Goal: Information Seeking & Learning: Learn about a topic

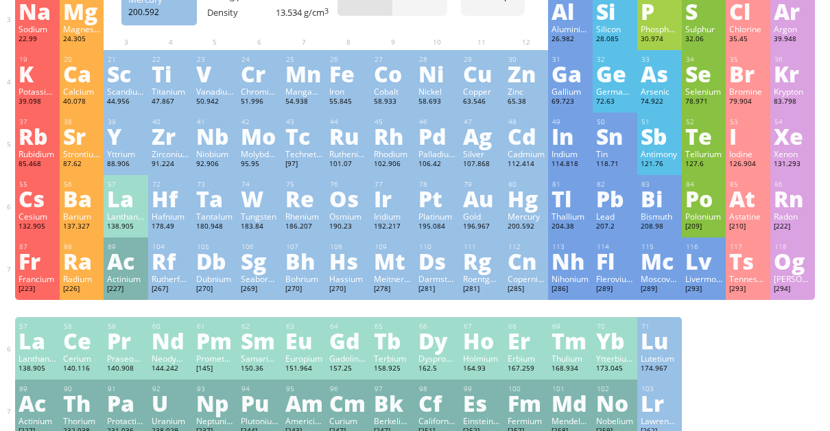
scroll to position [200, 0]
click at [485, 146] on div "Ag" at bounding box center [482, 135] width 38 height 22
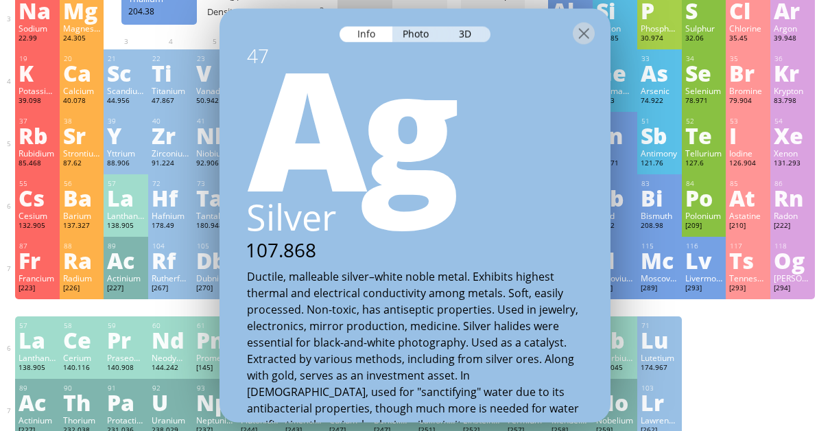
click at [478, 99] on div "Ag" at bounding box center [415, 125] width 390 height 165
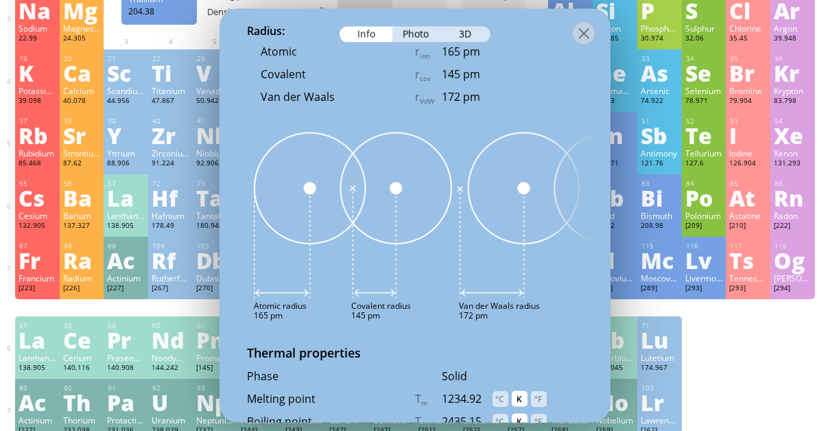
scroll to position [1676, 0]
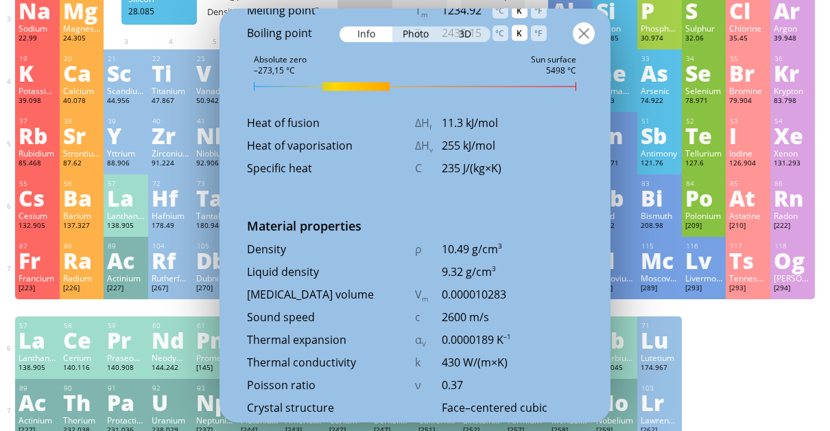
click at [581, 33] on div at bounding box center [584, 34] width 22 height 22
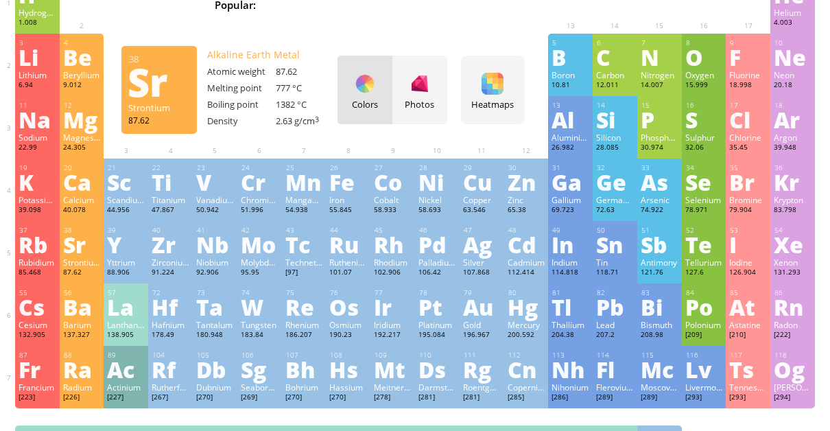
scroll to position [86, 0]
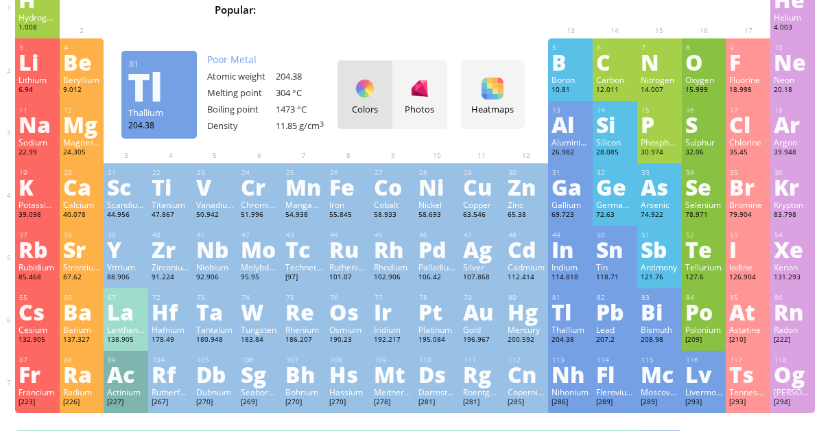
click at [563, 316] on div "Tl" at bounding box center [571, 312] width 38 height 22
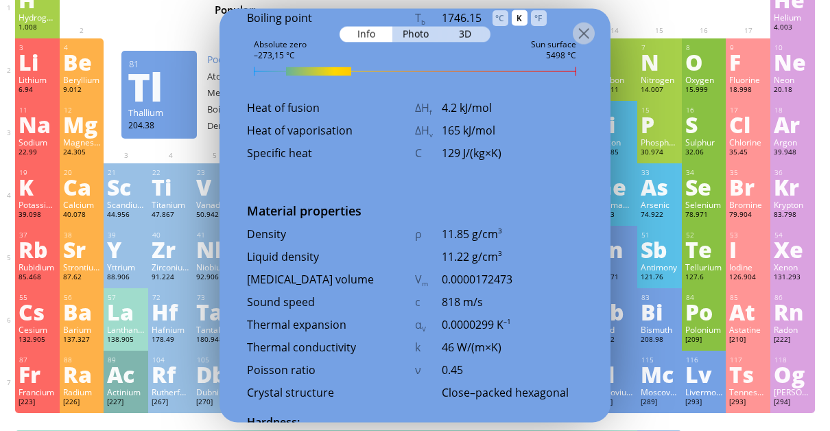
scroll to position [1661, 0]
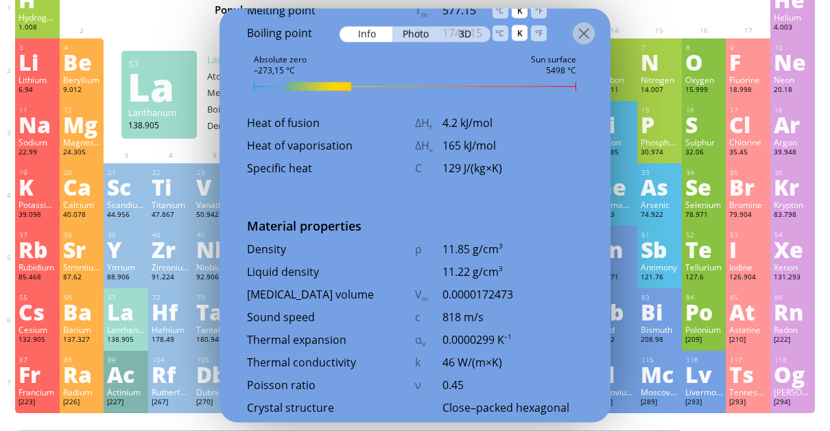
click at [136, 318] on div "La" at bounding box center [126, 312] width 38 height 22
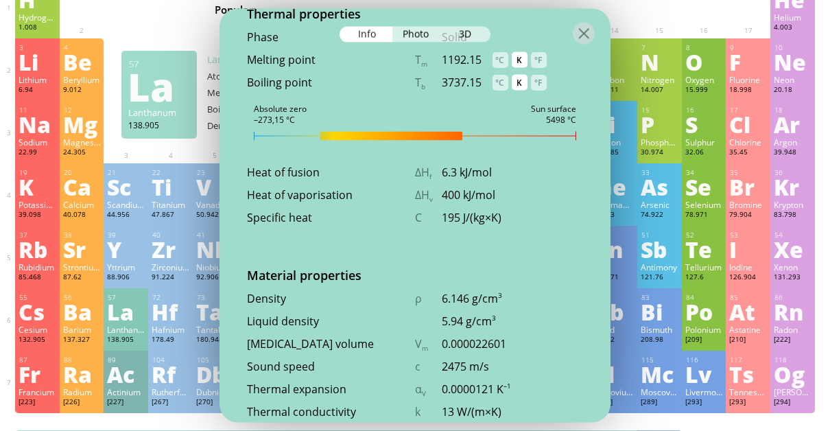
scroll to position [1694, 0]
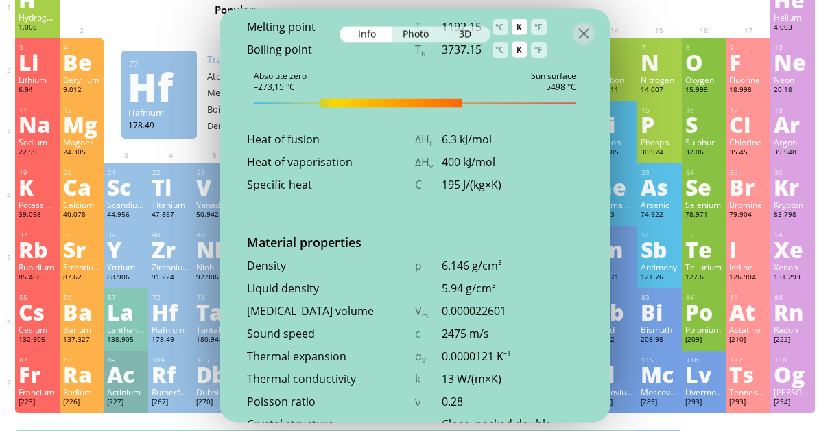
click at [152, 292] on div "72 Hf Hafnium 178.49 −2, 0, +1, +2, +3, +4 −2, 0, +1, +2, +3, +4 2233 °C 4603 °…" at bounding box center [170, 319] width 45 height 62
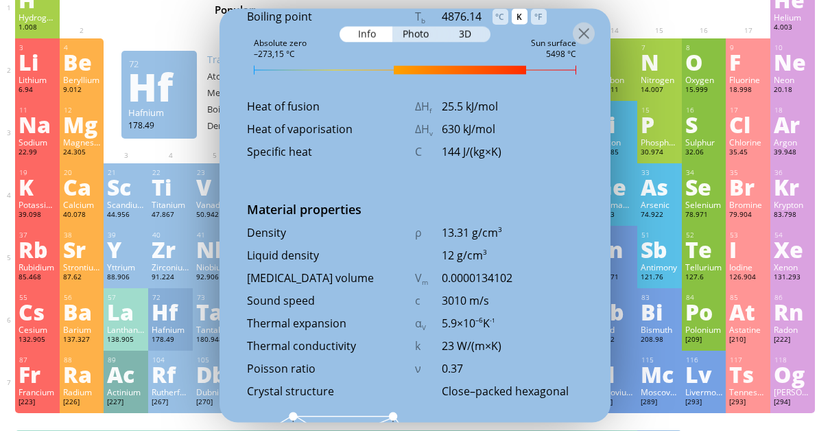
scroll to position [1677, 0]
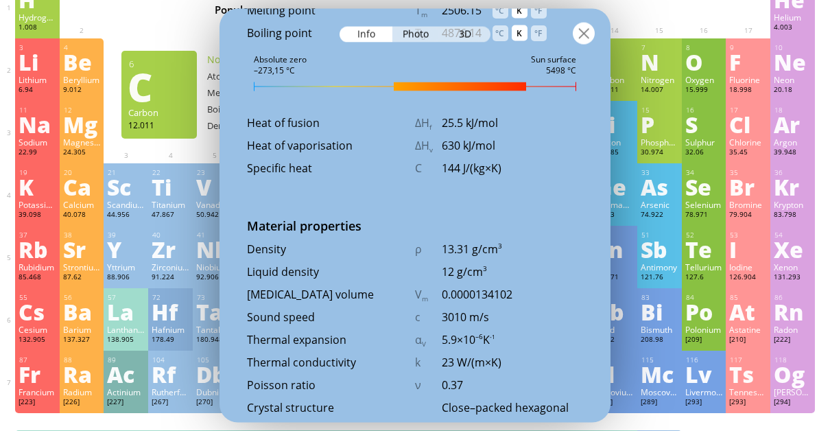
click at [585, 36] on div at bounding box center [584, 34] width 22 height 22
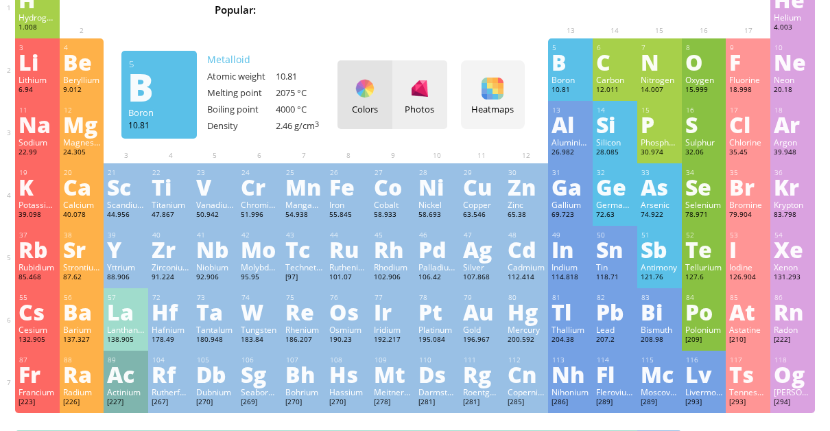
click at [419, 94] on div at bounding box center [420, 89] width 22 height 22
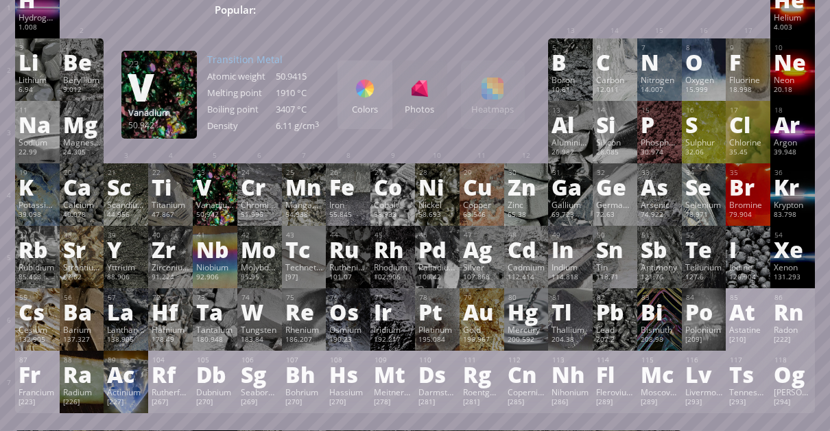
click at [223, 186] on div "V" at bounding box center [215, 187] width 38 height 22
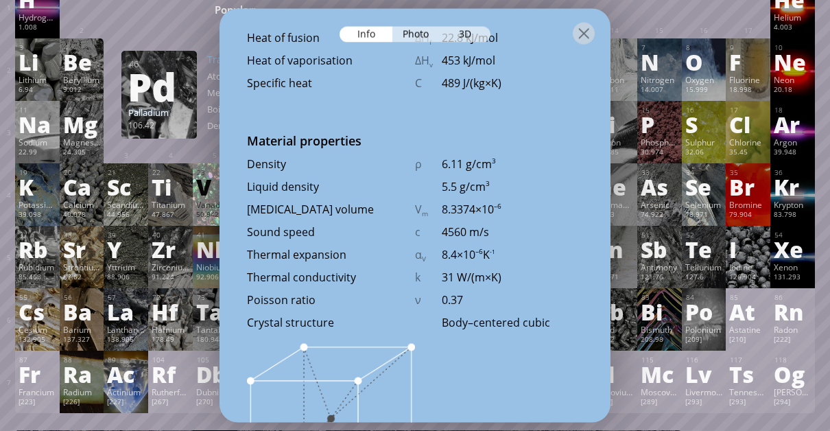
scroll to position [1592, 0]
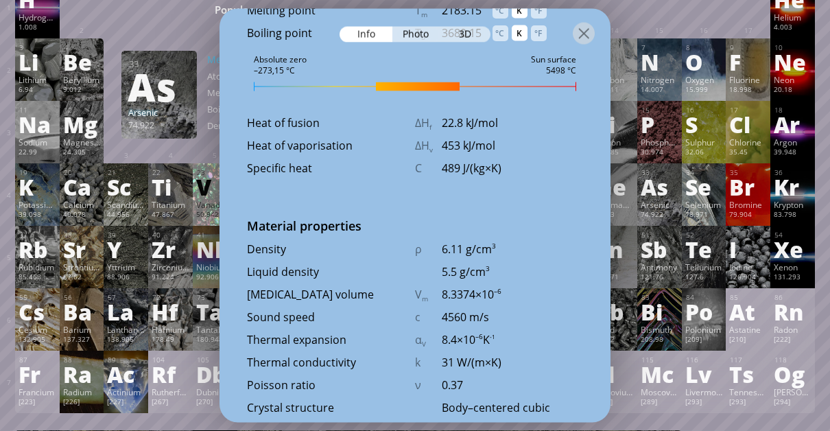
click at [589, 45] on div at bounding box center [415, 33] width 391 height 48
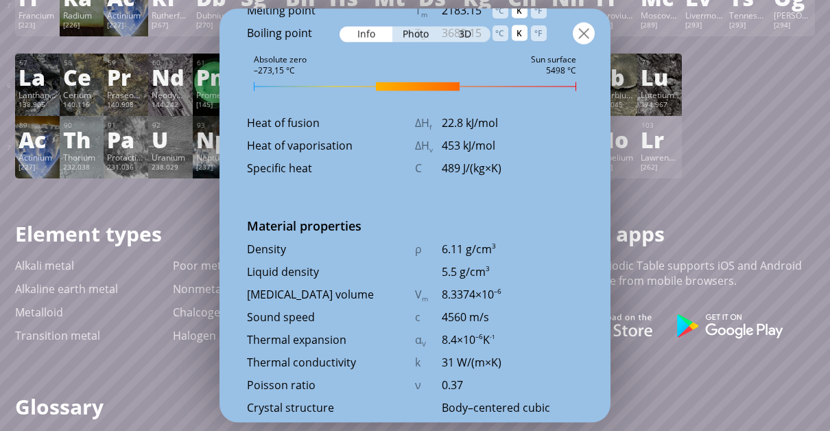
click at [585, 37] on div at bounding box center [584, 34] width 22 height 22
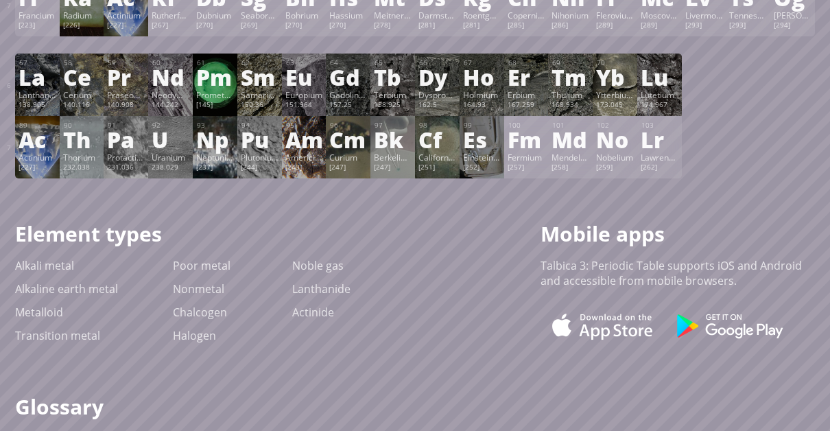
scroll to position [99, 0]
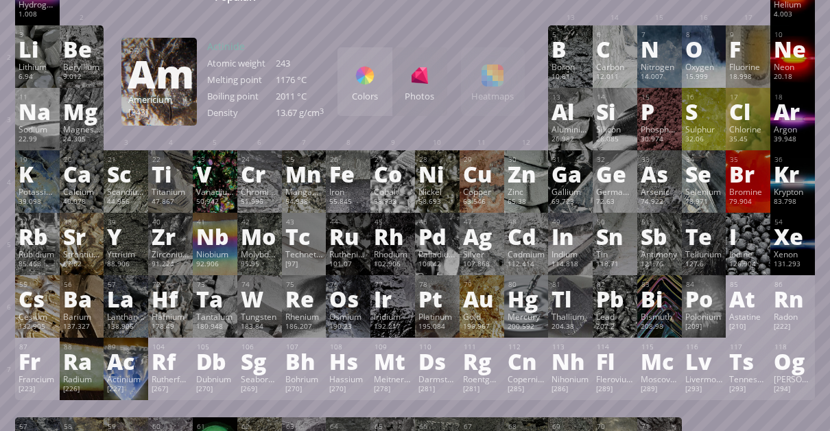
click at [376, 70] on div at bounding box center [365, 76] width 22 height 22
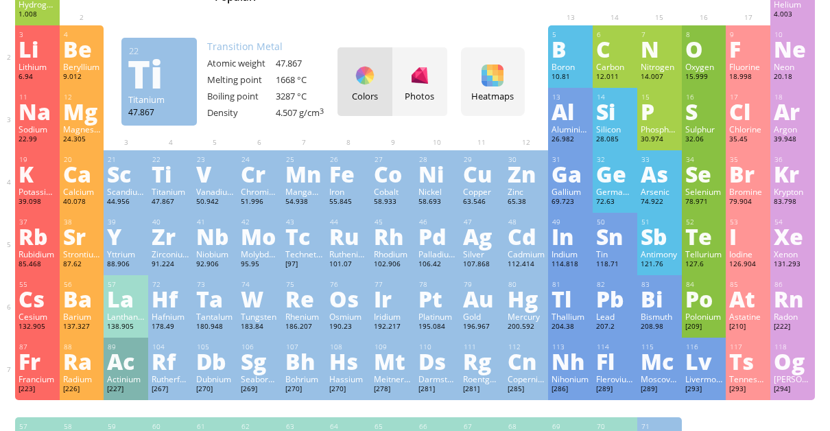
click at [179, 188] on div "Titanium" at bounding box center [171, 191] width 38 height 11
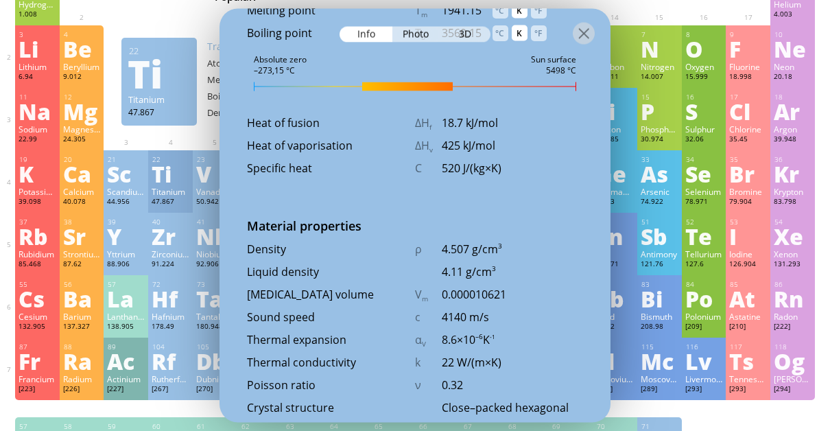
click at [180, 187] on div "Titanium" at bounding box center [171, 191] width 38 height 11
click at [185, 150] on div "22 Ti Titanium 47.867 −2, −1, 0, +1, +2, +3, +4 −2, −1, 0, +1, +2, +3, +4 1668 …" at bounding box center [170, 181] width 45 height 62
click at [193, 150] on div "22 Ti Titanium 47.867 −2, −1, 0, +1, +2, +3, +4 −2, −1, 0, +1, +2, +3, +4 1668 …" at bounding box center [170, 181] width 45 height 62
click at [577, 31] on div at bounding box center [584, 34] width 22 height 22
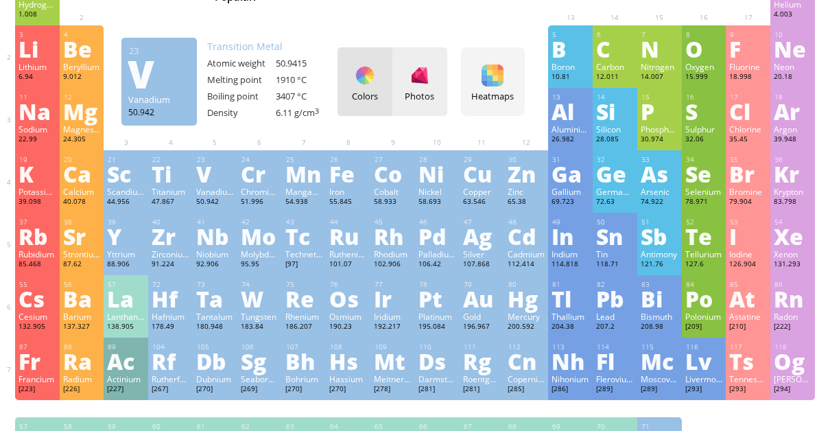
click at [431, 71] on div at bounding box center [420, 76] width 22 height 22
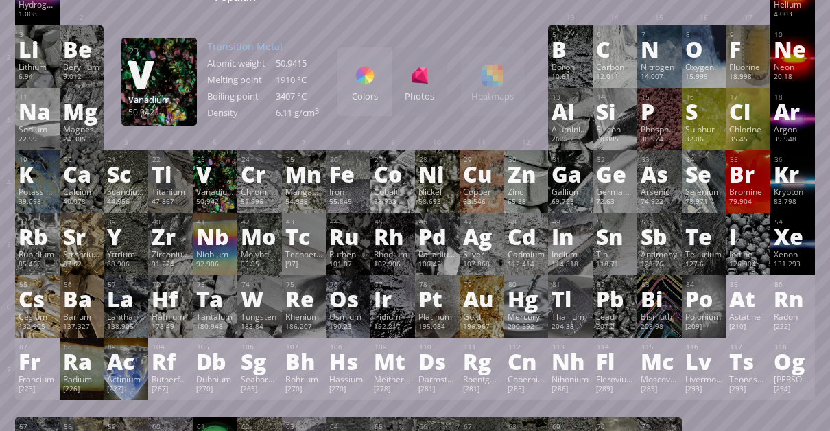
click at [443, 75] on div "Colors Photos" at bounding box center [393, 81] width 110 height 69
click at [216, 174] on div "V" at bounding box center [215, 174] width 38 height 22
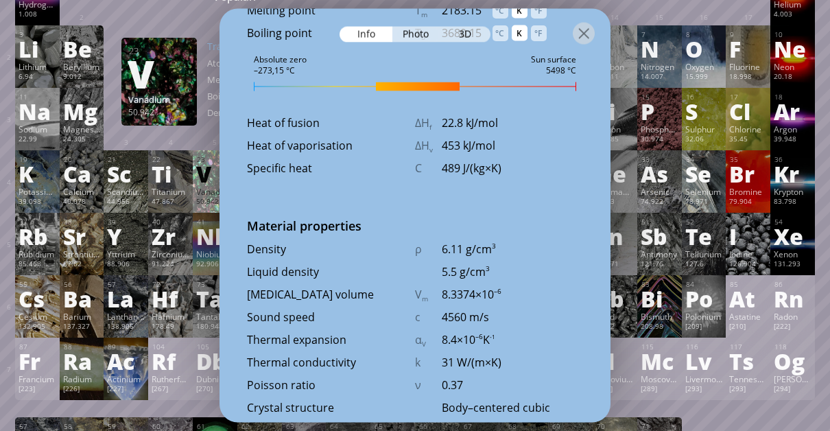
scroll to position [1440, 0]
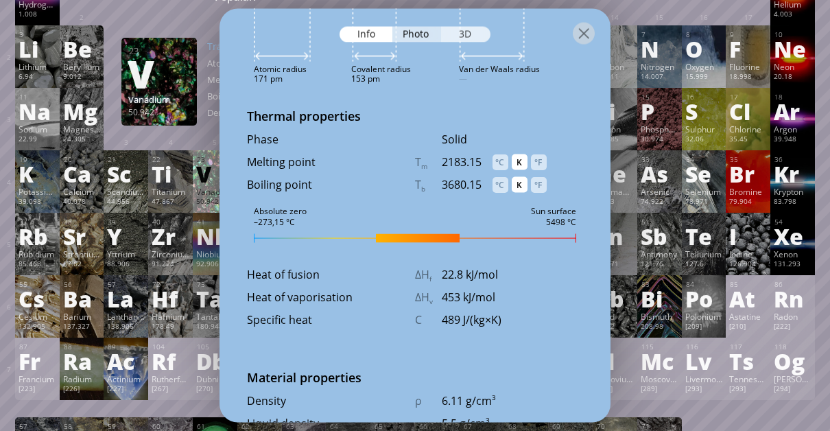
click at [465, 34] on div "3D" at bounding box center [465, 35] width 49 height 16
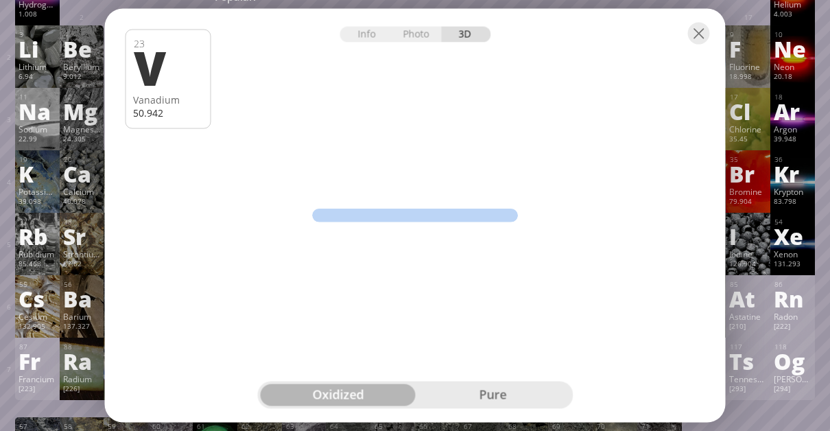
click at [465, 34] on div "Info Photo 3D" at bounding box center [415, 35] width 151 height 16
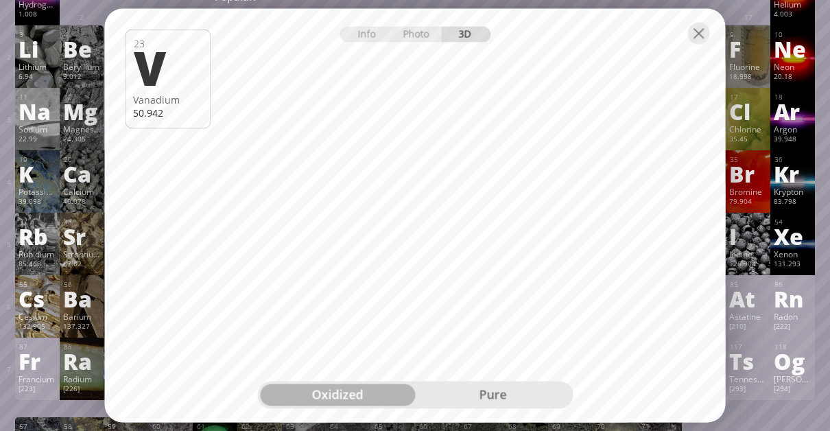
click at [702, 37] on div at bounding box center [699, 34] width 22 height 22
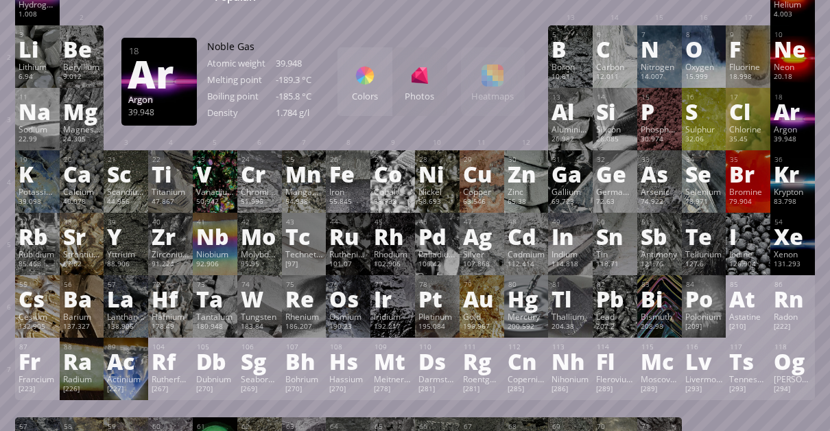
click at [806, 108] on div "Ar" at bounding box center [793, 111] width 38 height 22
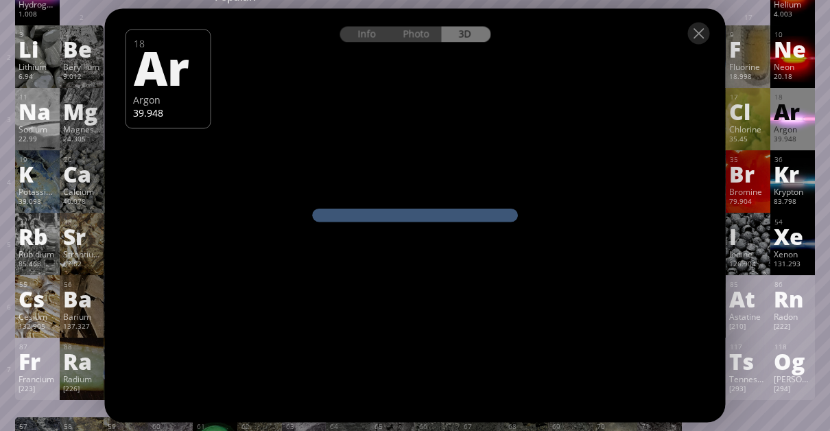
click at [222, 233] on div "Info Photo 3D Info Photo 3D 18 Ar Argon 39.948 oxidized The model size is ... M…" at bounding box center [415, 216] width 621 height 414
click at [704, 27] on div at bounding box center [699, 34] width 22 height 22
click at [699, 32] on div at bounding box center [699, 34] width 22 height 22
click at [694, 34] on div at bounding box center [699, 34] width 22 height 22
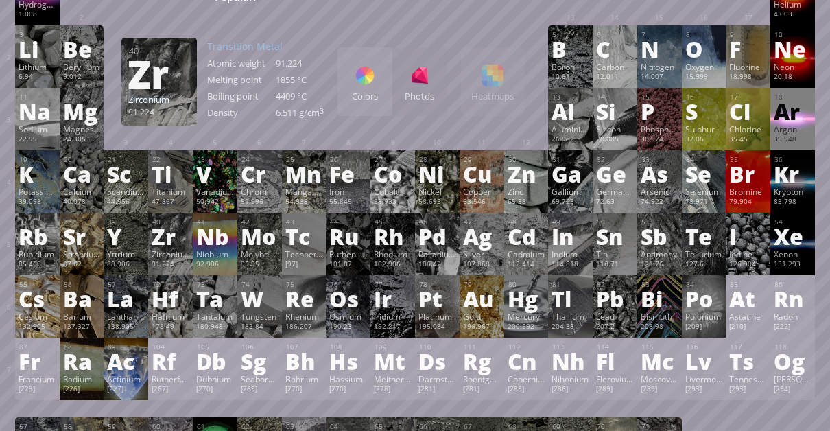
click at [701, 30] on div at bounding box center [699, 34] width 22 height 22
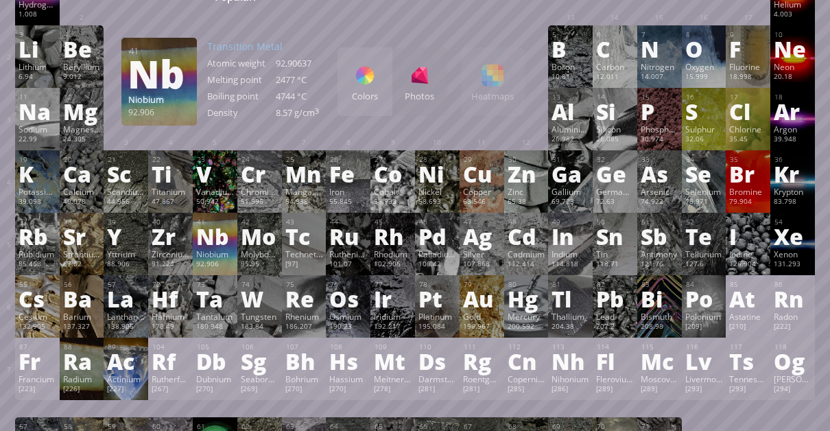
click at [215, 247] on div "Nb" at bounding box center [215, 236] width 38 height 22
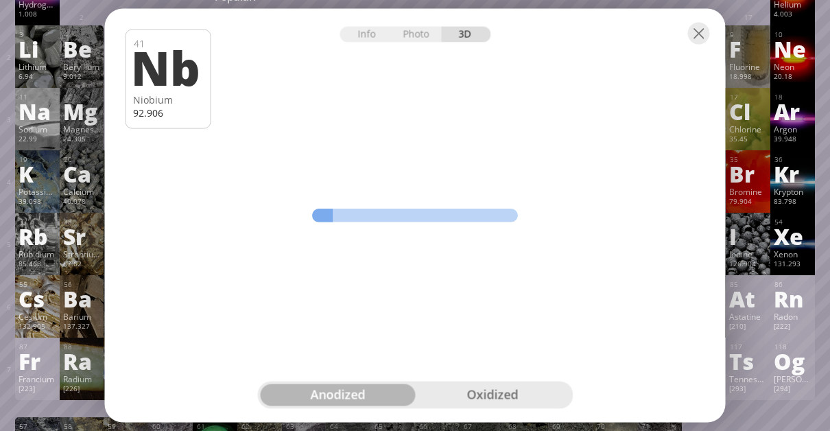
drag, startPoint x: 215, startPoint y: 248, endPoint x: 302, endPoint y: 194, distance: 103.0
click at [302, 194] on div "Info Photo 3D Info Photo 3D 41 Nb Niobium 92.906 anodized pure oxidized anodize…" at bounding box center [415, 216] width 621 height 414
click at [436, 251] on div "Info Photo 3D Info Photo 3D 41 Nb Niobium 92.906 anodized pure oxidized anodize…" at bounding box center [415, 216] width 621 height 414
click at [466, 395] on div "oxidized" at bounding box center [492, 395] width 155 height 22
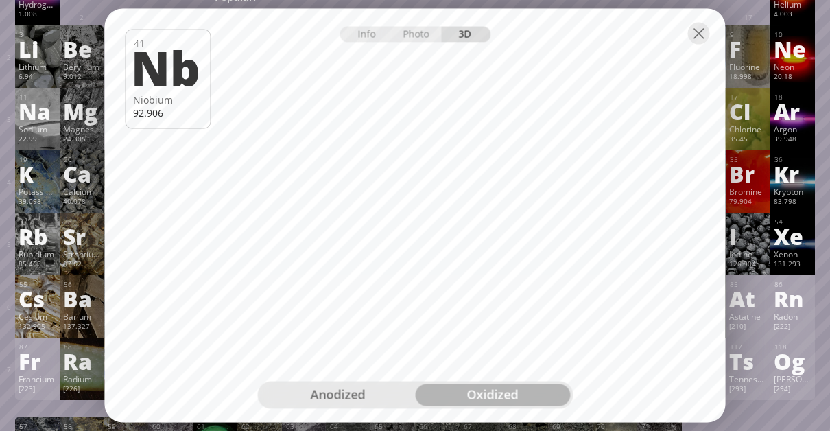
click at [713, 32] on div at bounding box center [415, 33] width 621 height 48
click at [701, 36] on div at bounding box center [699, 34] width 22 height 22
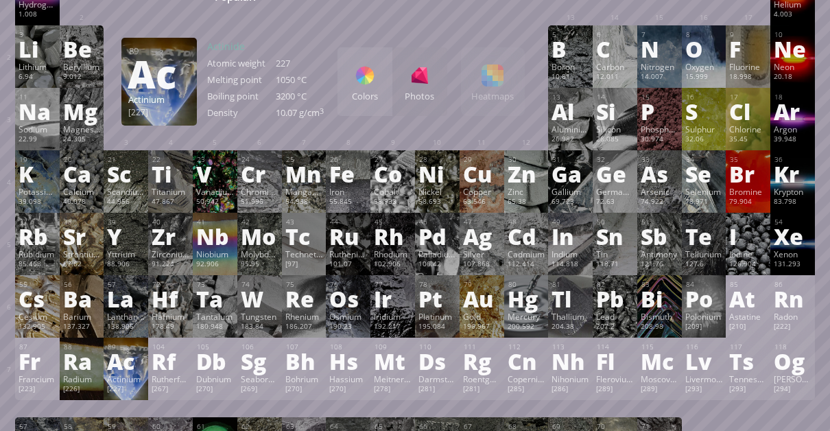
click at [130, 379] on div "Actinium" at bounding box center [126, 378] width 38 height 11
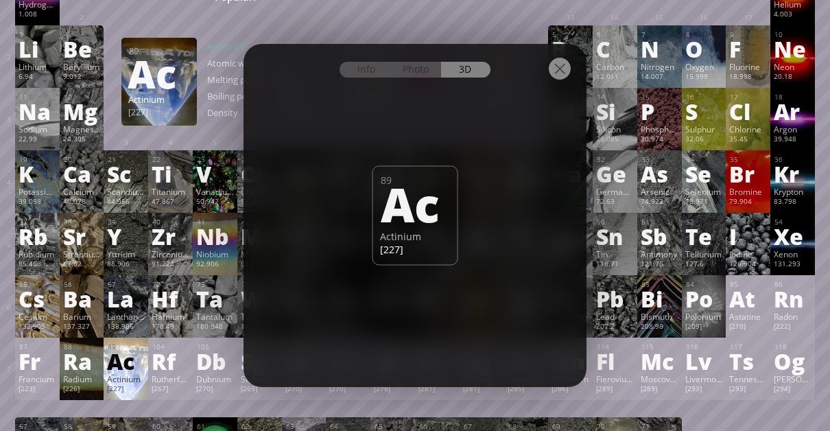
drag, startPoint x: 130, startPoint y: 379, endPoint x: 209, endPoint y: 402, distance: 82.8
click at [209, 402] on div "1 H Hydrogen 1.008 −1, +1 −1, +1 -259.14 °C -252.87 °C 0.0899 g/l 1s 1 2 He Hel…" at bounding box center [415, 252] width 800 height 579
